Goal: Browse casually: Explore the website without a specific task or goal

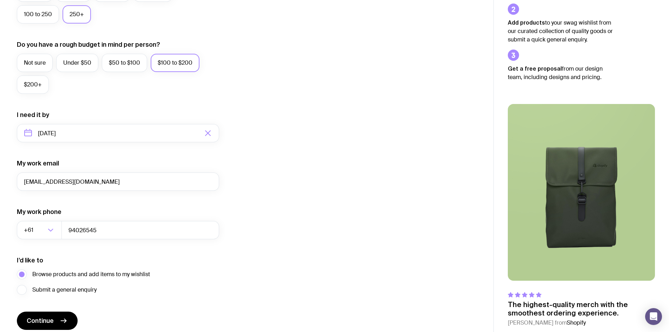
scroll to position [265, 0]
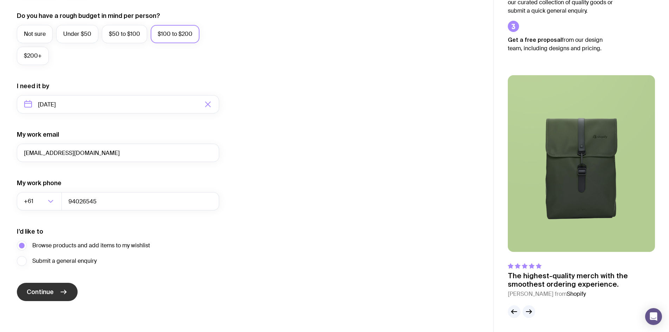
click at [44, 297] on button "Continue" at bounding box center [47, 292] width 61 height 18
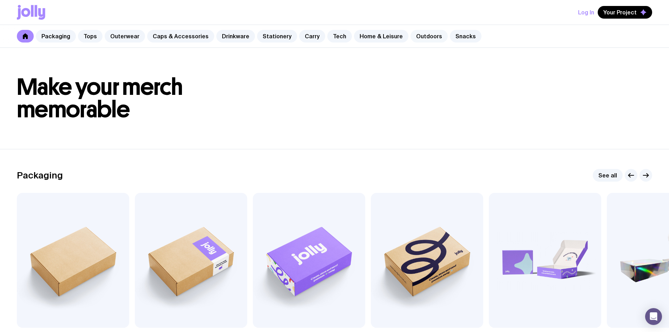
click at [419, 36] on link "Outdoors" at bounding box center [428, 36] width 37 height 13
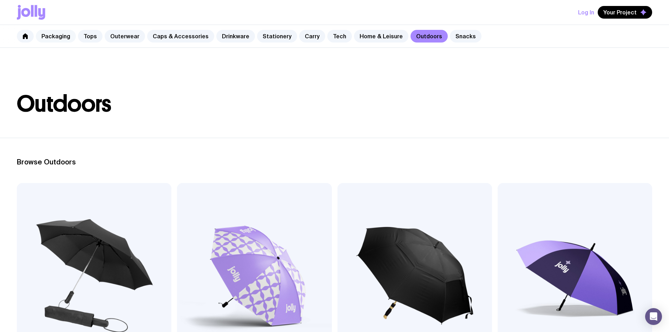
click at [49, 34] on link "Packaging" at bounding box center [56, 36] width 40 height 13
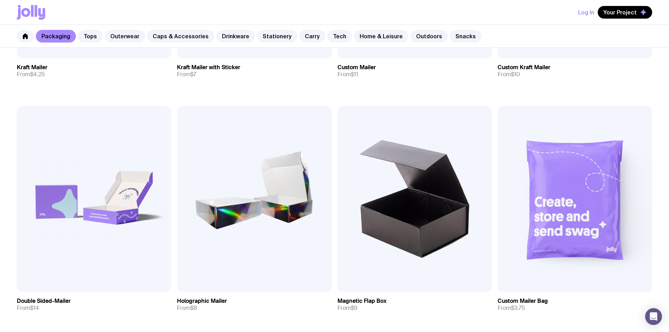
scroll to position [250, 0]
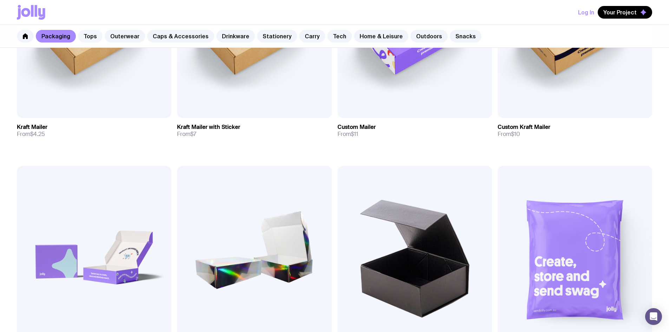
click at [100, 38] on div "Packaging Tops Outerwear Caps & Accessories Drinkware Stationery Carry Tech Hom…" at bounding box center [334, 36] width 669 height 23
click at [136, 35] on link "Outerwear" at bounding box center [125, 36] width 40 height 13
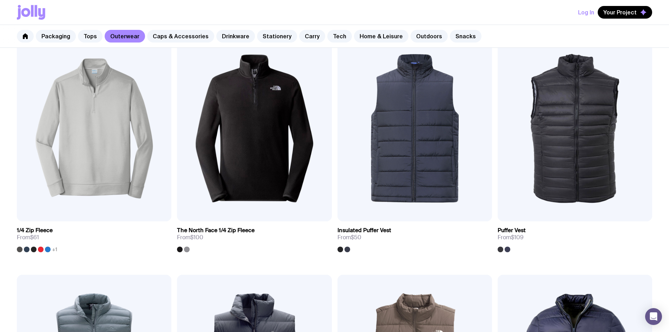
scroll to position [647, 0]
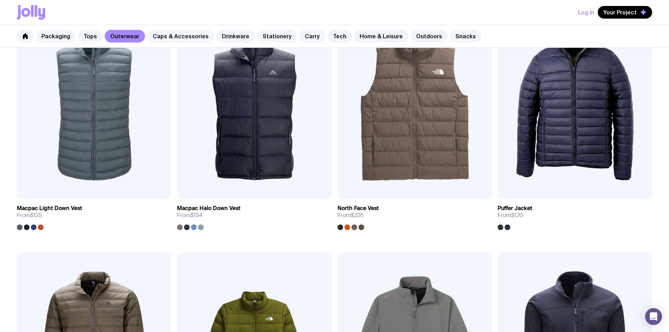
click at [171, 38] on link "Caps & Accessories" at bounding box center [180, 36] width 67 height 13
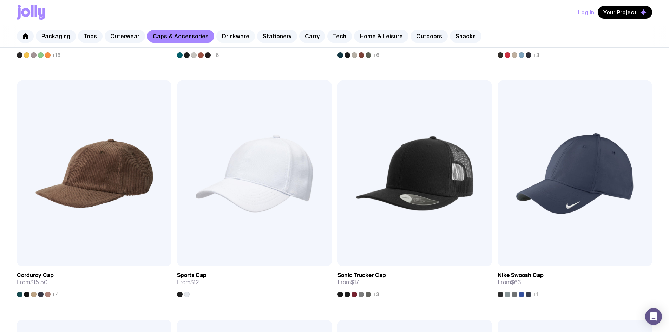
scroll to position [255, 0]
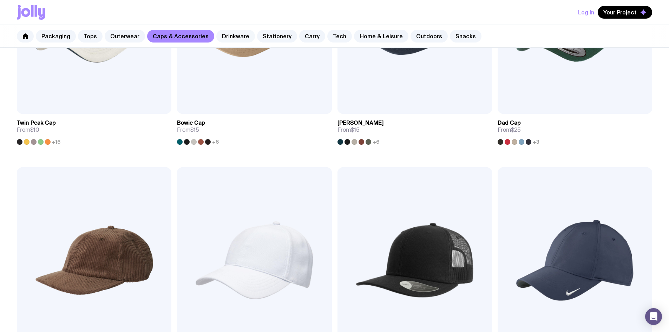
click at [234, 36] on link "Drinkware" at bounding box center [235, 36] width 39 height 13
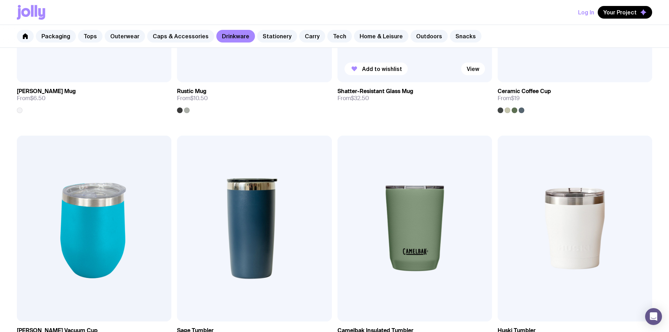
scroll to position [233, 0]
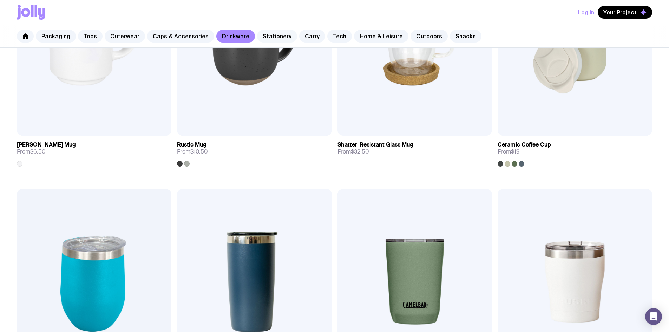
click at [269, 34] on link "Stationery" at bounding box center [277, 36] width 40 height 13
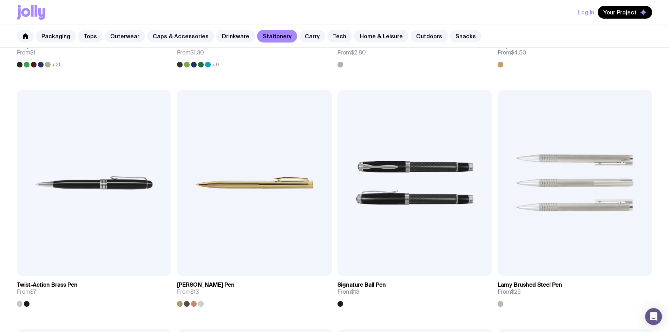
scroll to position [325, 0]
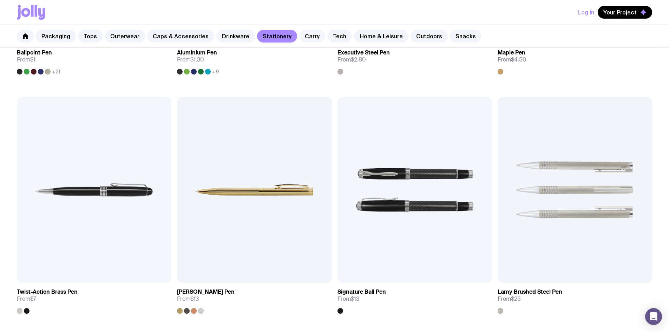
click at [301, 32] on link "Carry" at bounding box center [312, 36] width 26 height 13
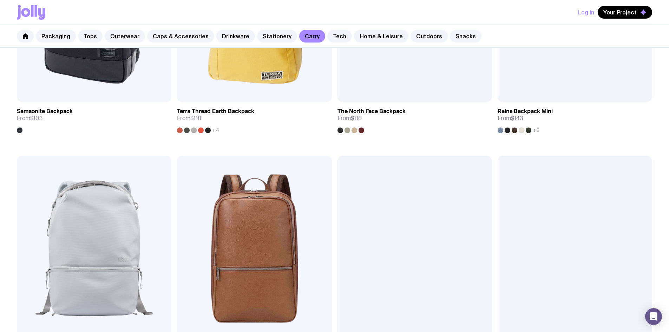
scroll to position [983, 0]
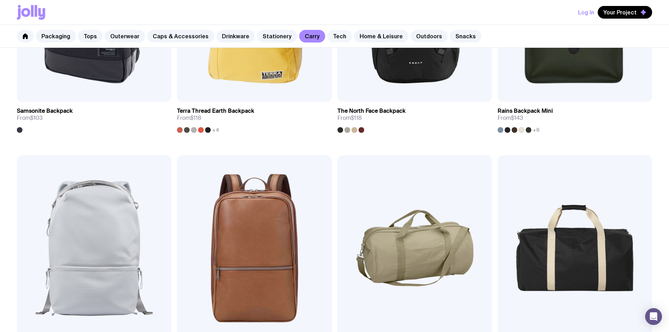
click at [327, 35] on link "Tech" at bounding box center [339, 36] width 25 height 13
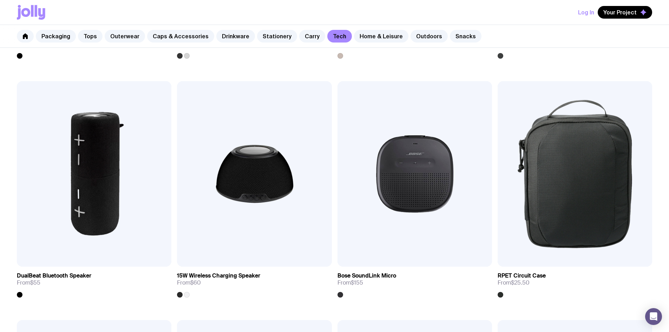
scroll to position [822, 0]
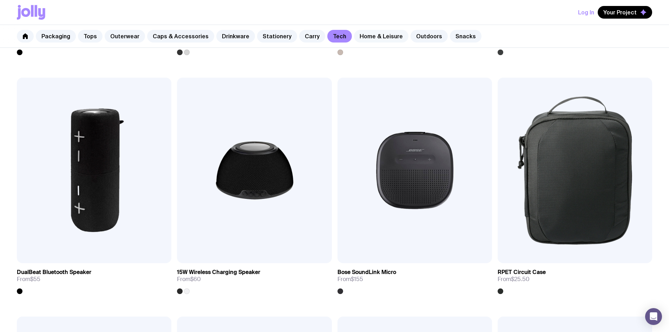
click at [362, 37] on link "Home & Leisure" at bounding box center [381, 36] width 54 height 13
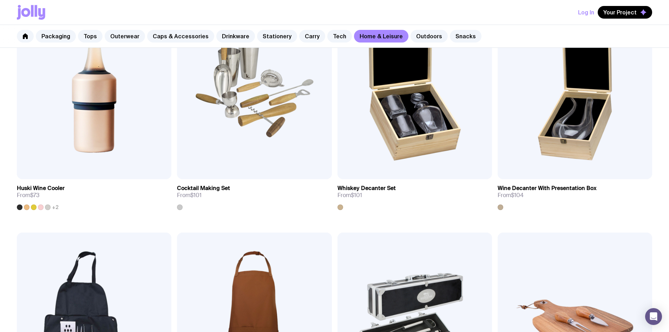
scroll to position [421, 0]
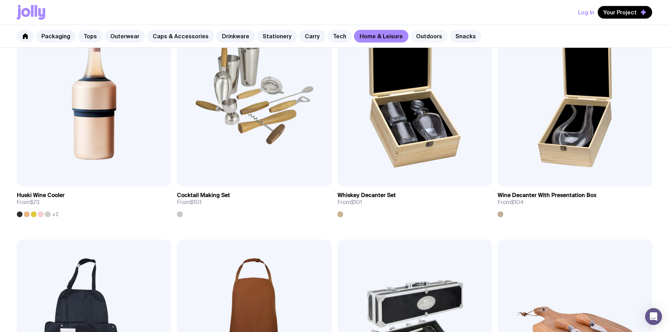
click at [410, 38] on link "Outdoors" at bounding box center [428, 36] width 37 height 13
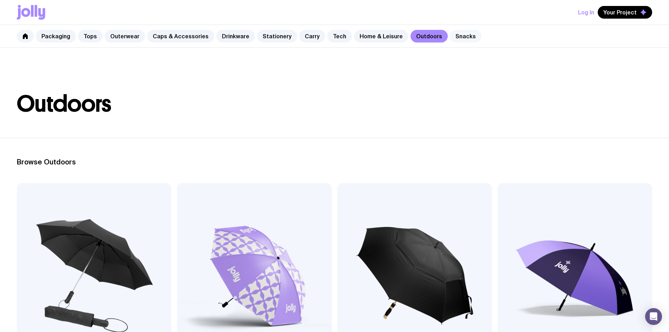
click at [450, 36] on link "Snacks" at bounding box center [466, 36] width 32 height 13
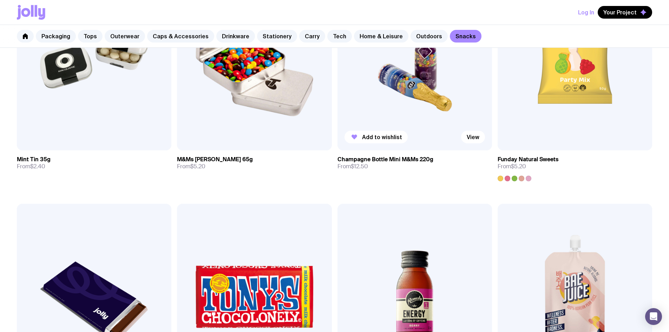
scroll to position [299, 0]
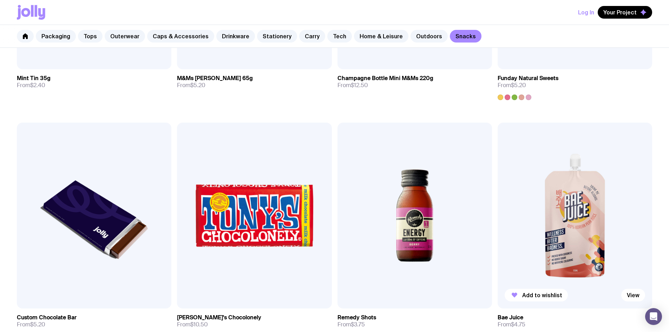
click at [498, 129] on img at bounding box center [575, 215] width 154 height 185
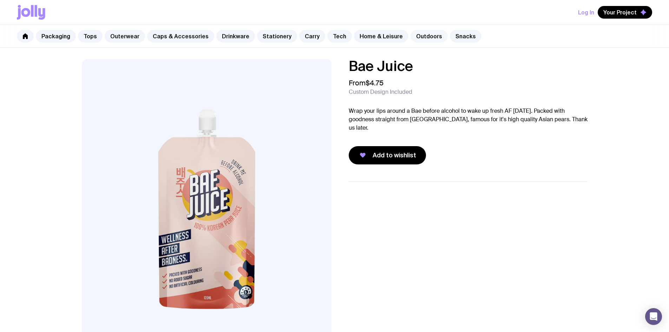
click at [418, 34] on link "Outdoors" at bounding box center [428, 36] width 37 height 13
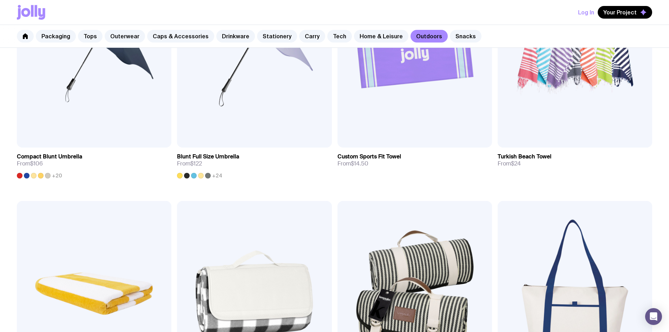
scroll to position [456, 0]
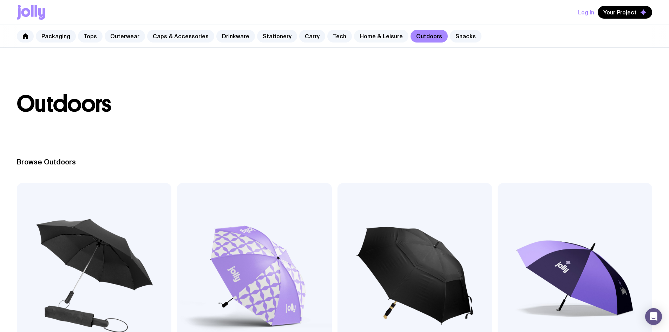
click at [373, 32] on link "Home & Leisure" at bounding box center [381, 36] width 54 height 13
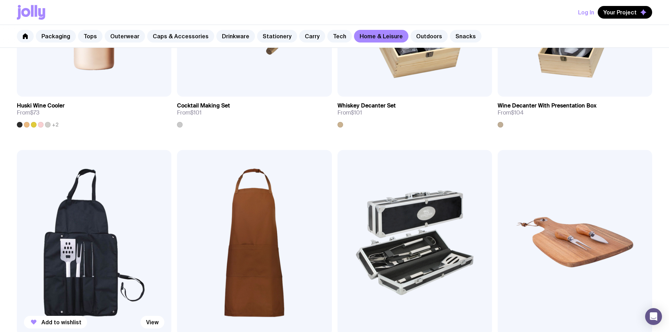
scroll to position [435, 0]
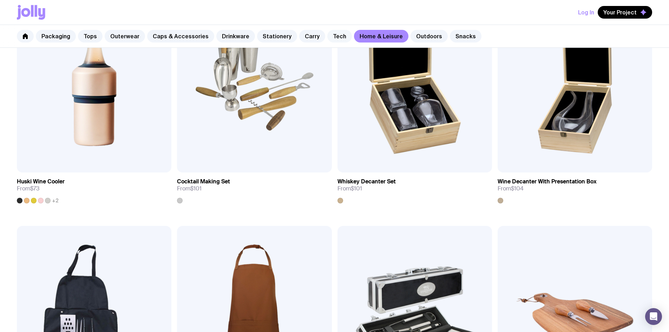
click at [331, 34] on link "Tech" at bounding box center [339, 36] width 25 height 13
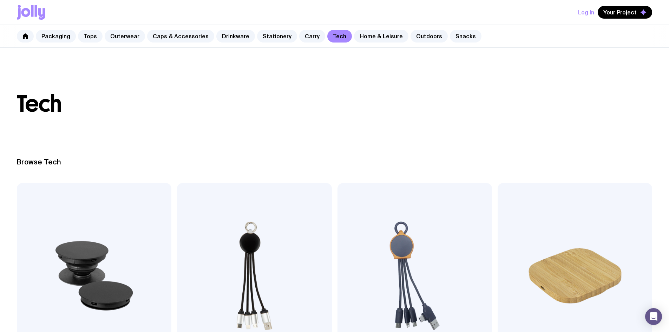
click at [34, 9] on icon at bounding box center [31, 12] width 28 height 15
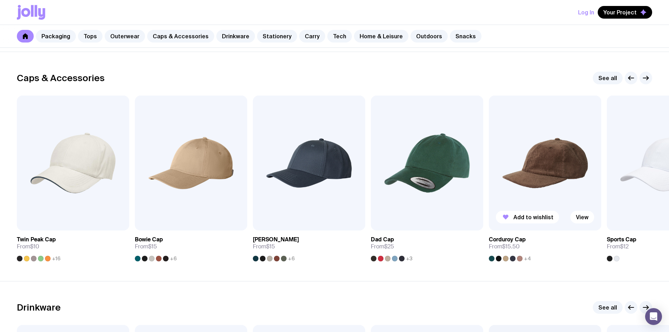
scroll to position [772, 0]
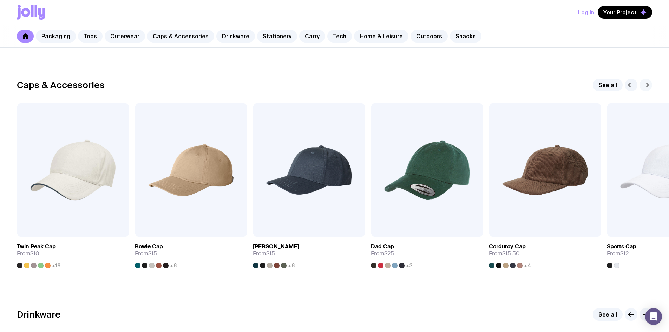
click at [650, 89] on button "button" at bounding box center [645, 85] width 13 height 13
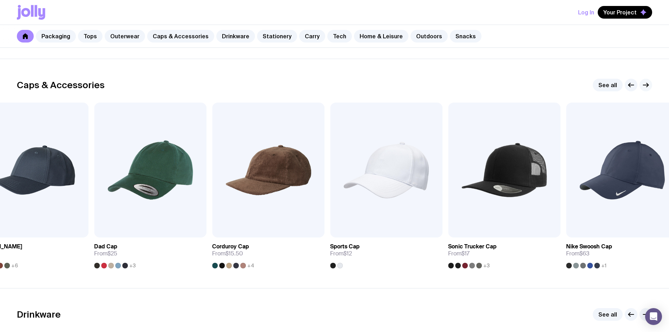
click at [650, 89] on button "button" at bounding box center [645, 85] width 13 height 13
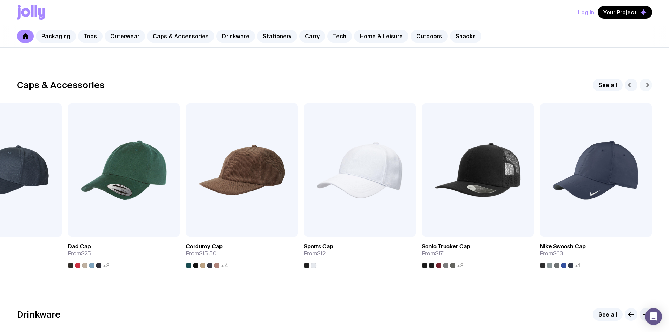
click at [650, 89] on button "button" at bounding box center [645, 85] width 13 height 13
click at [649, 83] on icon "button" at bounding box center [646, 85] width 8 height 8
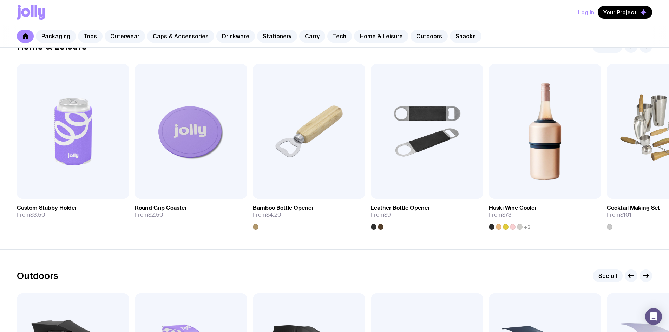
scroll to position [1954, 0]
